Goal: Find specific page/section: Find specific page/section

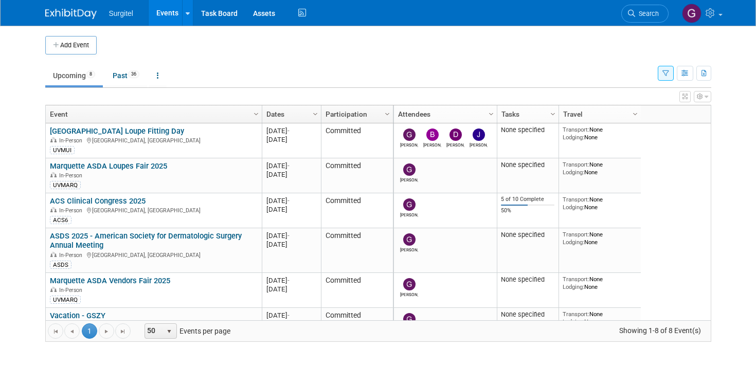
click at [666, 67] on button "button" at bounding box center [666, 73] width 16 height 15
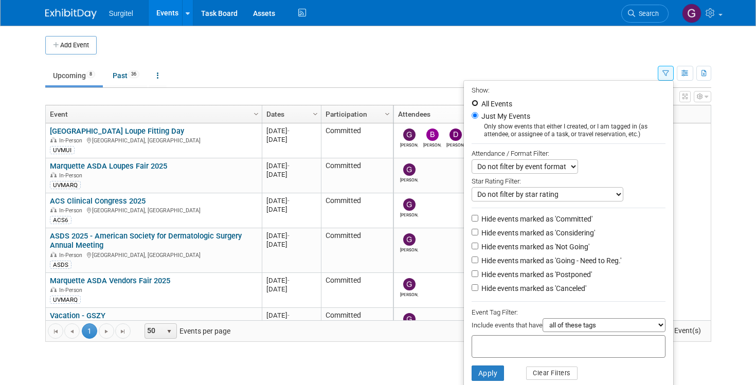
click at [472, 102] on input "All Events" at bounding box center [475, 103] width 7 height 7
radio input "true"
click at [474, 381] on button "Apply" at bounding box center [488, 373] width 33 height 15
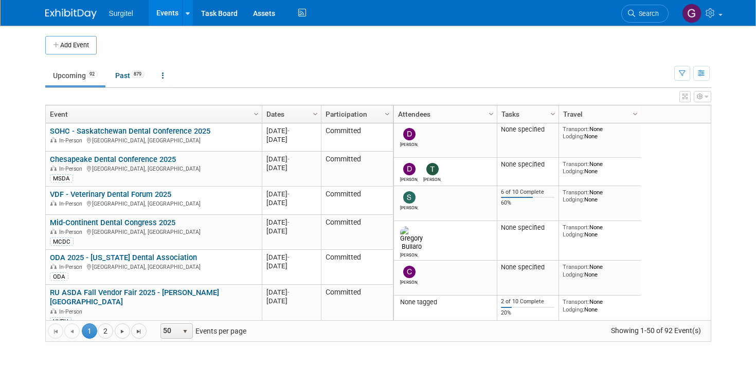
scroll to position [597, 0]
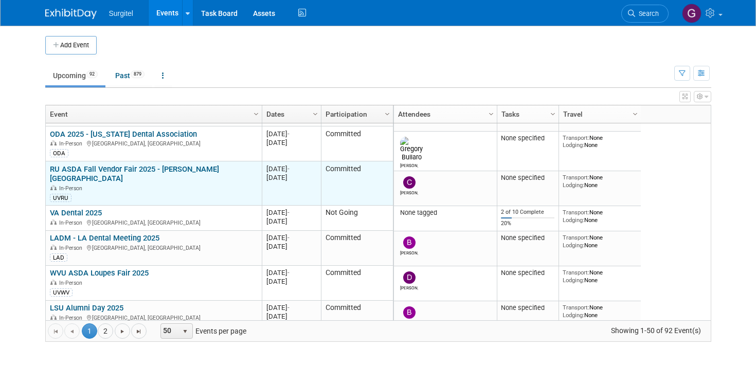
click at [81, 168] on link "RU ASDA Fall Vendor Fair 2025 - Roseman University" at bounding box center [134, 174] width 169 height 19
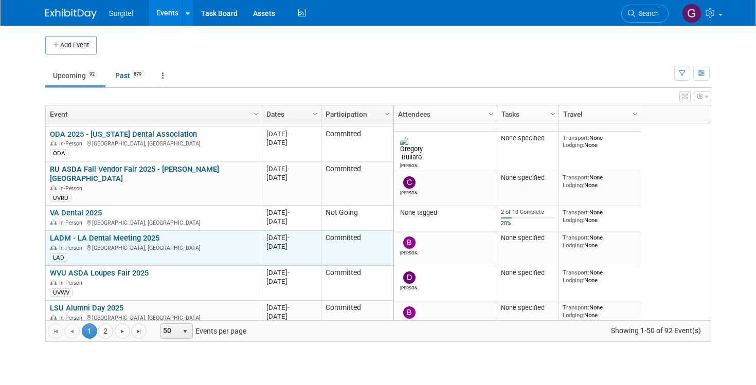
scroll to position [209, 0]
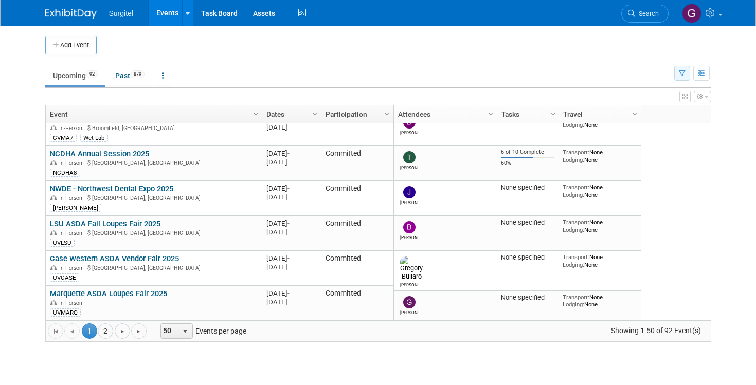
click at [685, 73] on icon "button" at bounding box center [682, 73] width 7 height 7
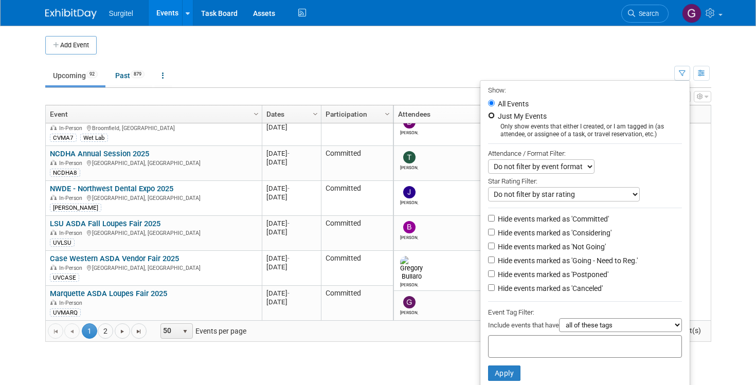
click at [488, 115] on input "Just My Events" at bounding box center [491, 115] width 7 height 7
radio input "true"
click at [495, 378] on button "Apply" at bounding box center [504, 373] width 33 height 15
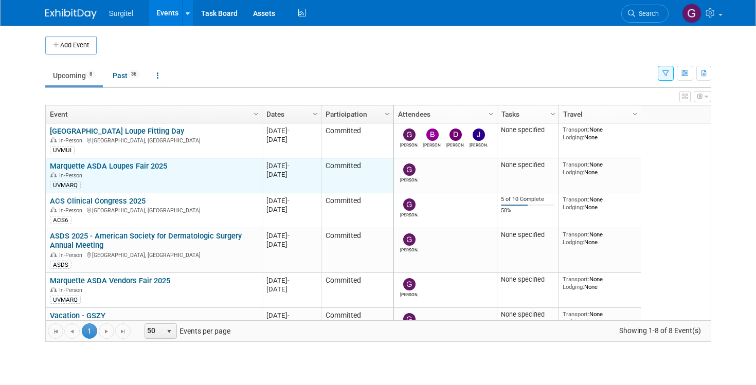
click at [113, 165] on link "Marquette ASDA Loupes Fair 2025" at bounding box center [108, 166] width 117 height 9
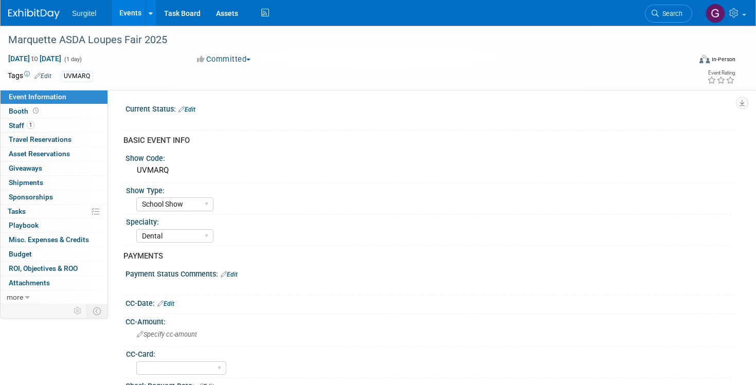
select select "School Show"
select select "Dental"
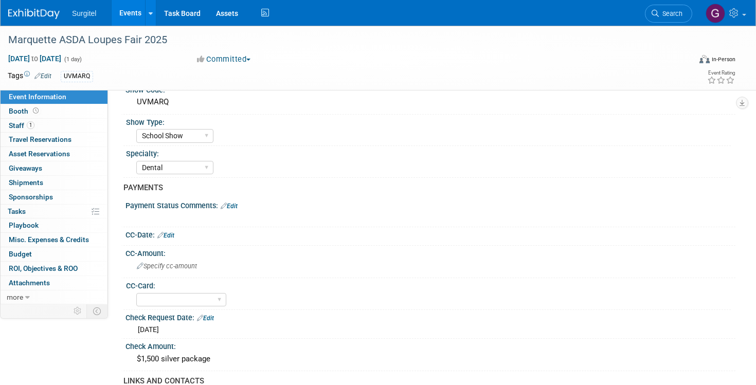
scroll to position [98, 0]
